Goal: Navigation & Orientation: Find specific page/section

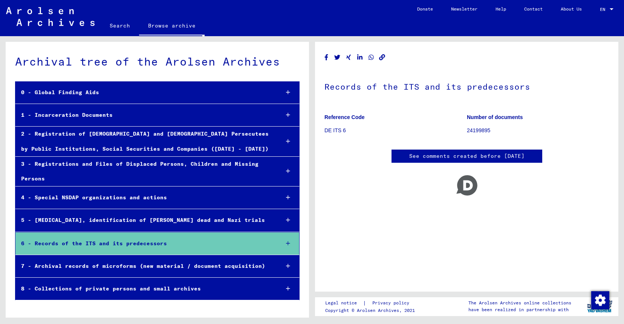
click at [141, 268] on div "7 - Archival records of microforms (new material / document acquisition)" at bounding box center [144, 266] width 258 height 15
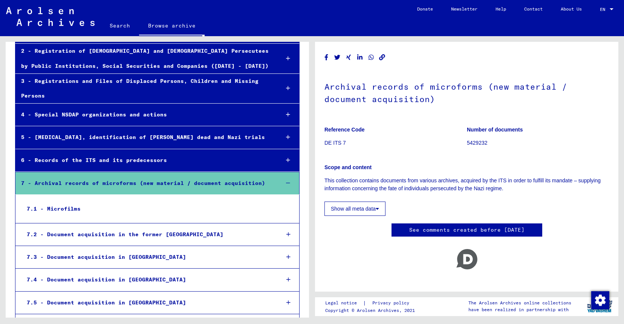
scroll to position [122, 0]
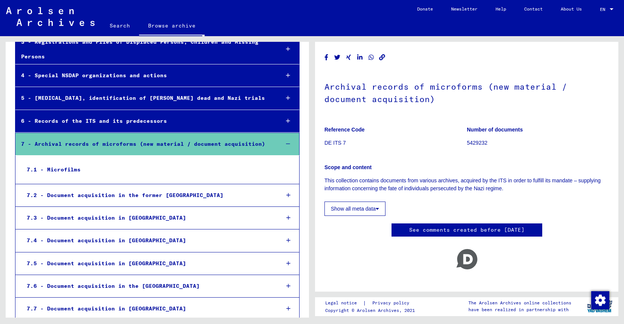
click at [65, 163] on div "7.1 - Microfilms" at bounding box center [147, 169] width 252 height 15
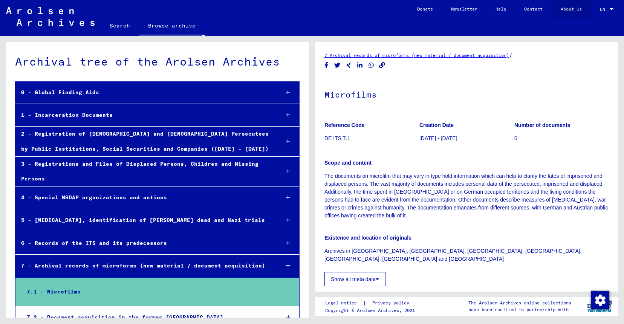
click at [575, 9] on link "About Us" at bounding box center [570, 9] width 39 height 18
